Goal: Transaction & Acquisition: Purchase product/service

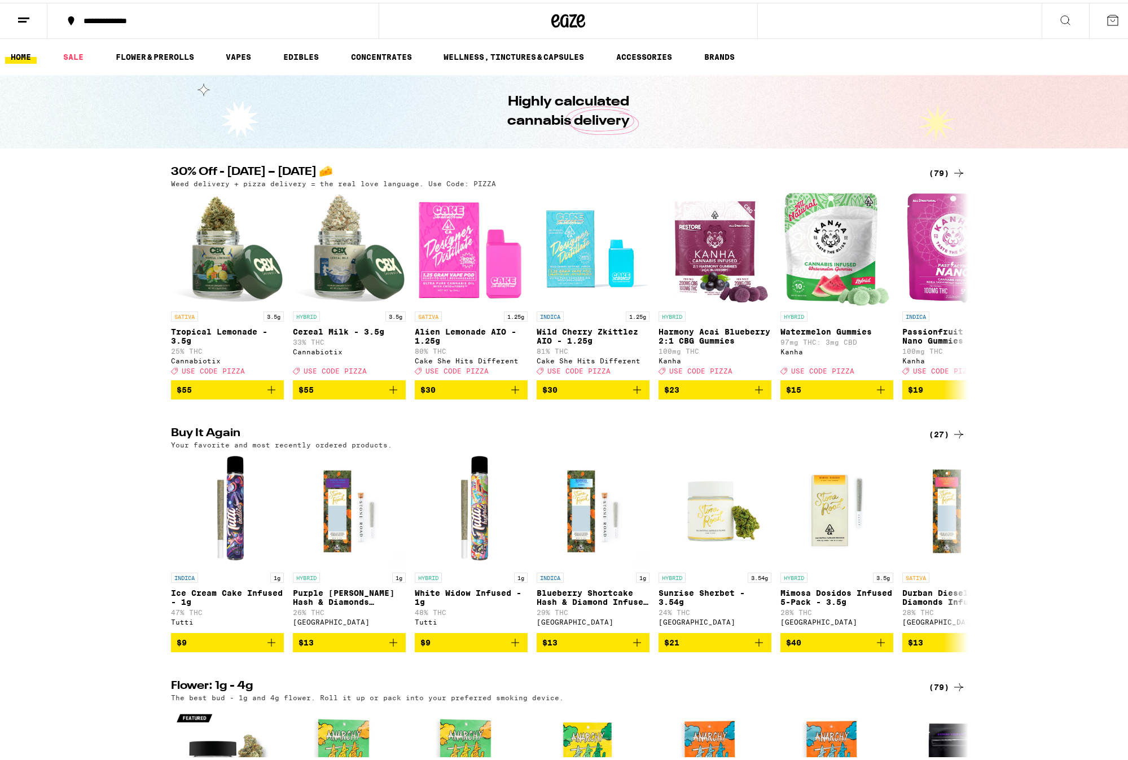
click at [941, 174] on div "(79)" at bounding box center [947, 171] width 37 height 14
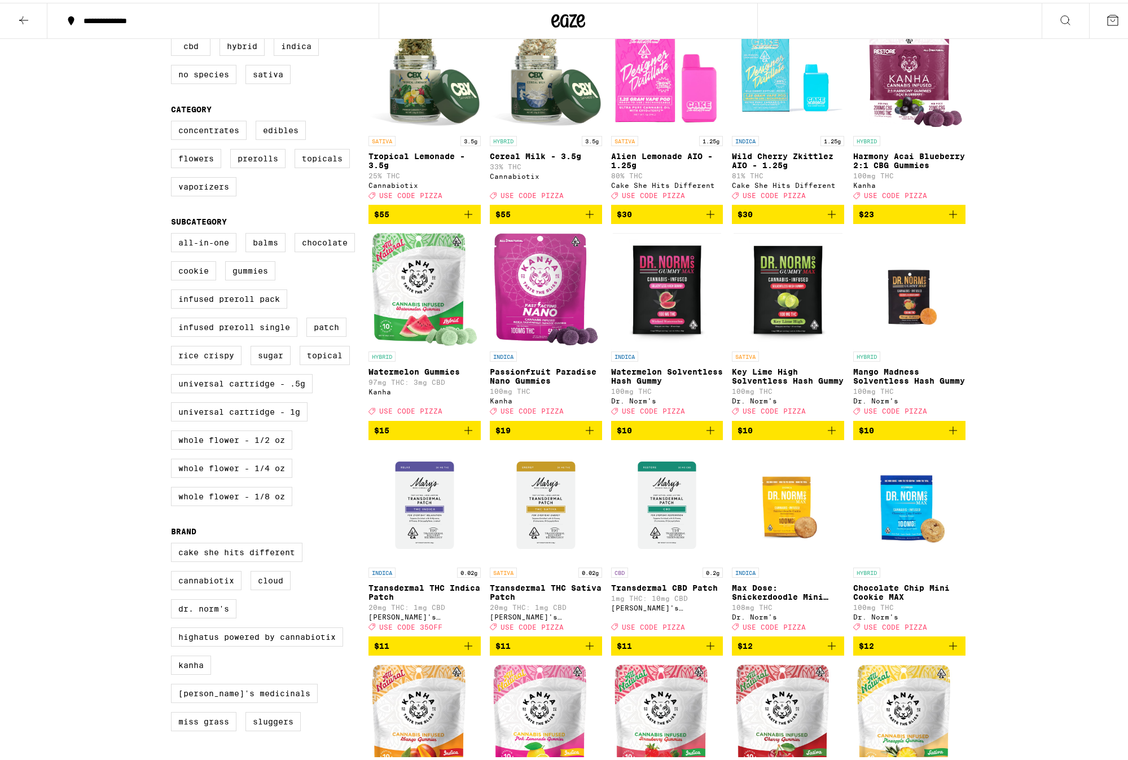
scroll to position [113, 0]
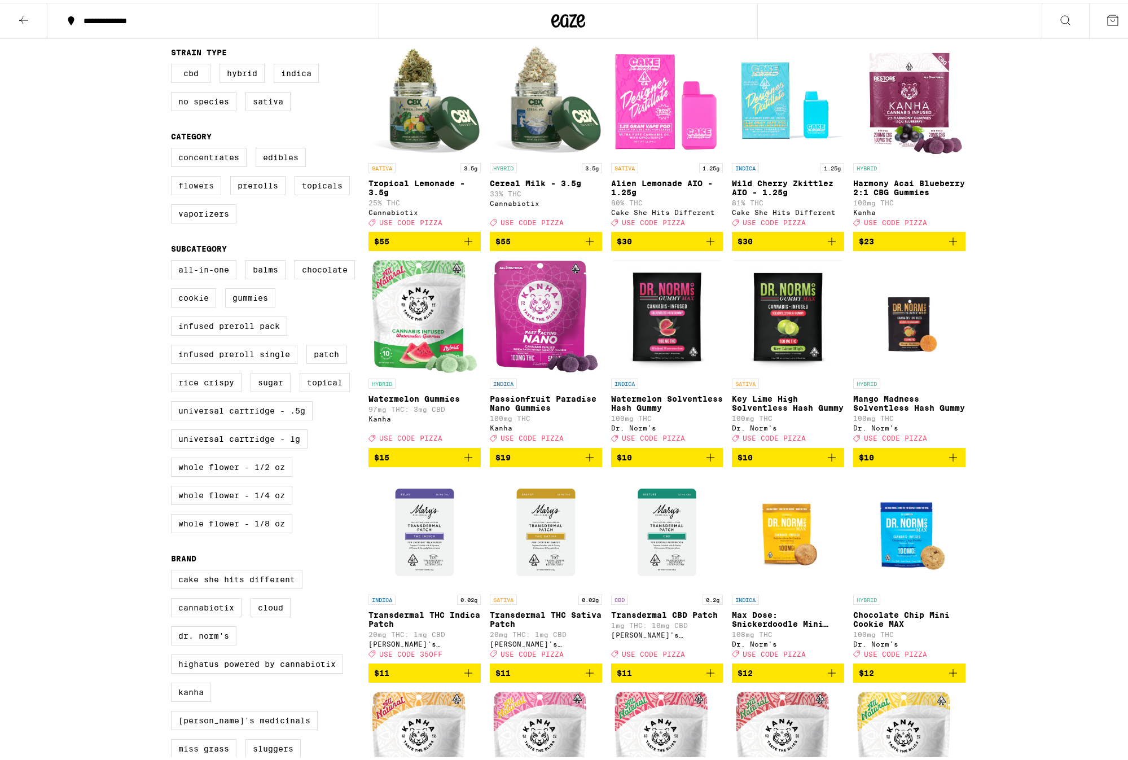
click at [195, 189] on label "Flowers" at bounding box center [196, 182] width 50 height 19
click at [174, 147] on input "Flowers" at bounding box center [173, 147] width 1 height 1
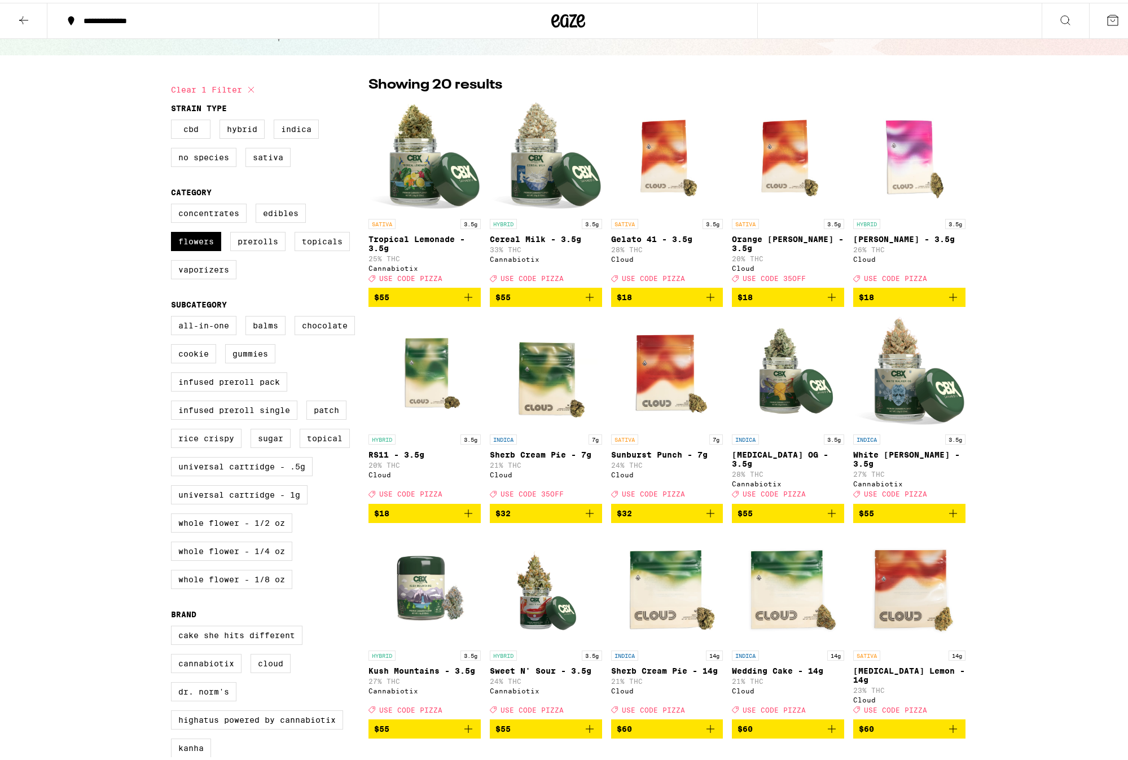
scroll to position [56, 0]
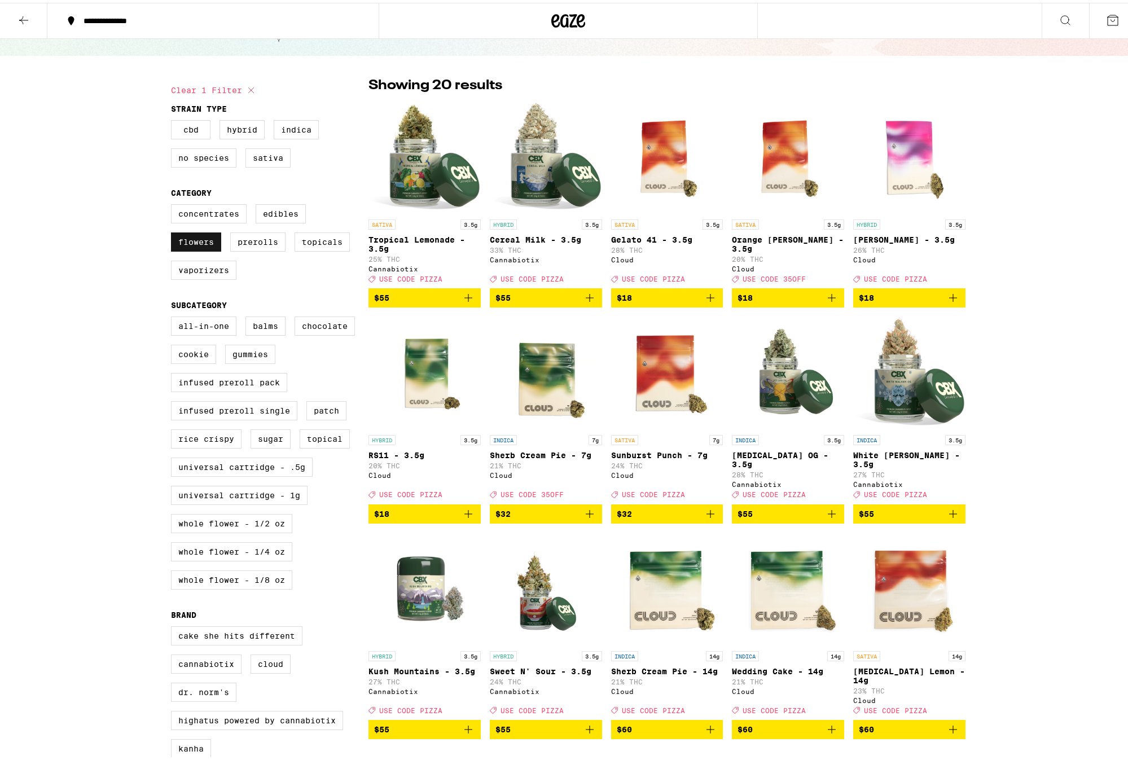
click at [187, 244] on label "Flowers" at bounding box center [196, 239] width 50 height 19
click at [174, 204] on input "Flowers" at bounding box center [173, 203] width 1 height 1
checkbox input "false"
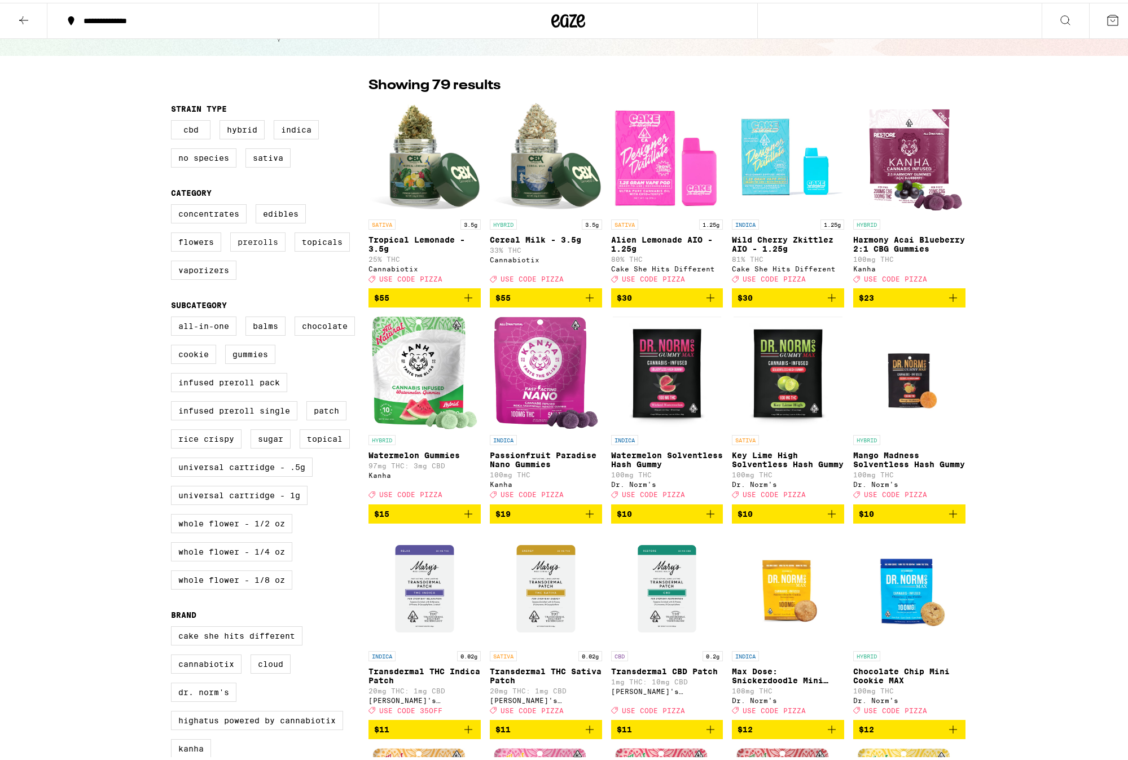
click at [256, 249] on label "Prerolls" at bounding box center [257, 239] width 55 height 19
click at [174, 204] on input "Prerolls" at bounding box center [173, 203] width 1 height 1
checkbox input "true"
